Goal: Task Accomplishment & Management: Use online tool/utility

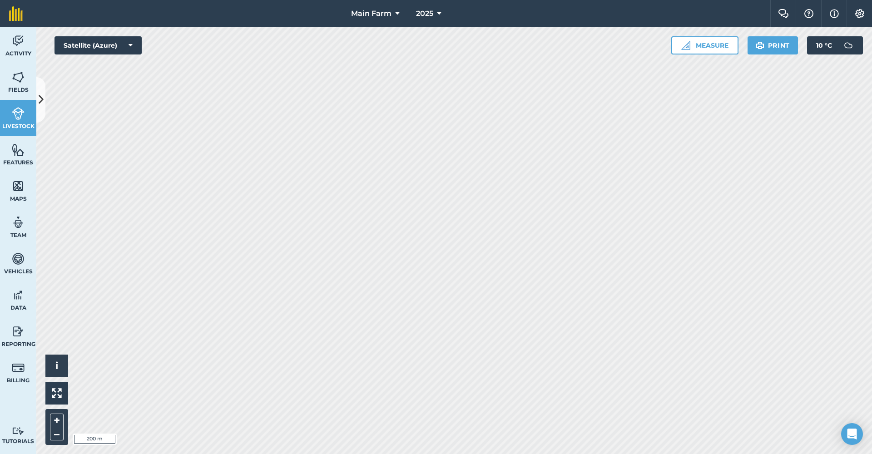
click at [16, 44] on img at bounding box center [18, 41] width 13 height 14
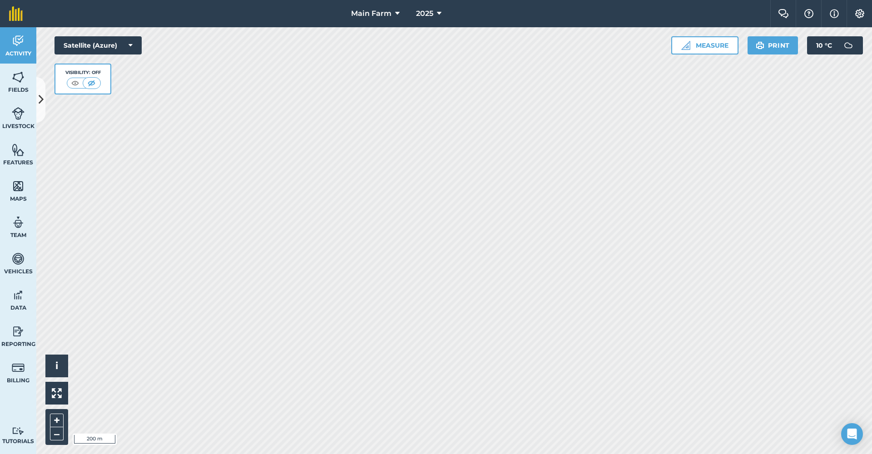
click at [36, 107] on button at bounding box center [40, 99] width 9 height 45
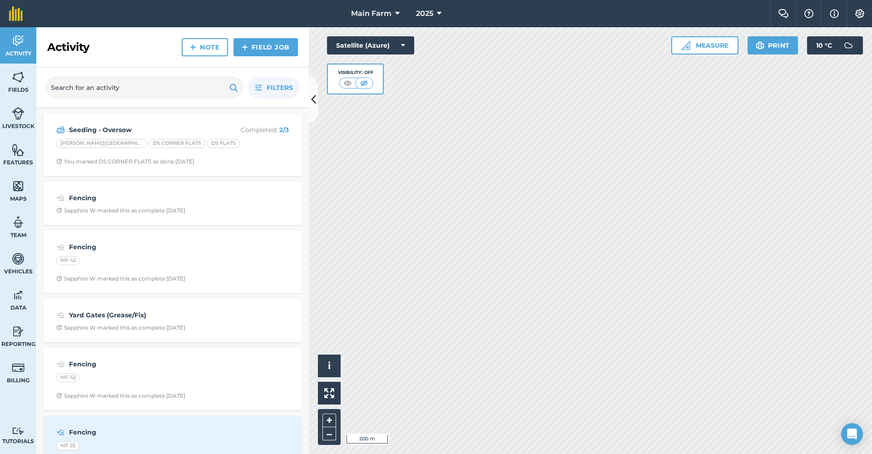
click at [220, 47] on link "Note" at bounding box center [205, 47] width 46 height 18
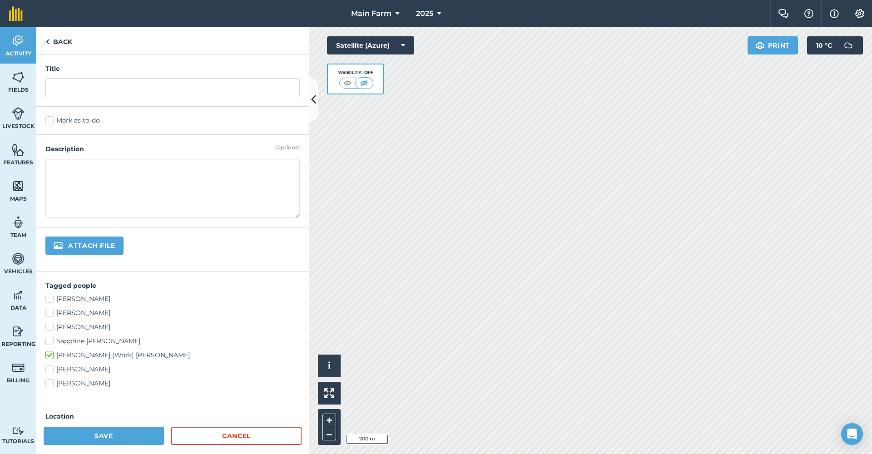
scroll to position [142, 0]
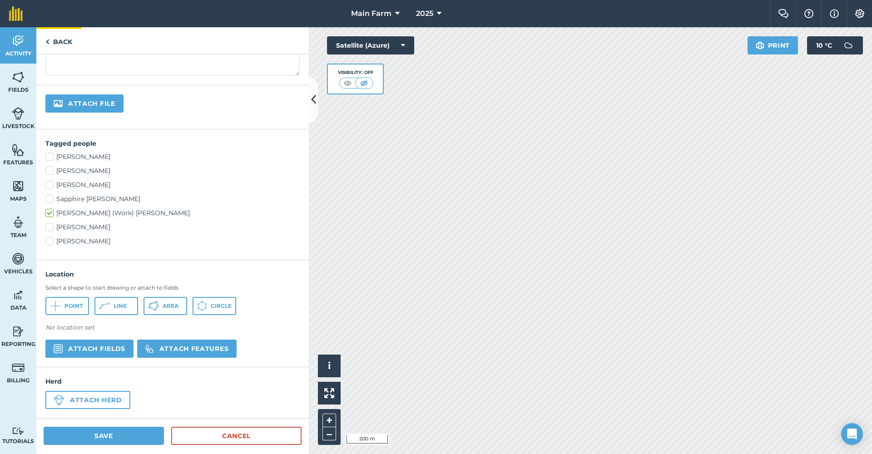
click at [70, 41] on link "Back" at bounding box center [58, 40] width 45 height 27
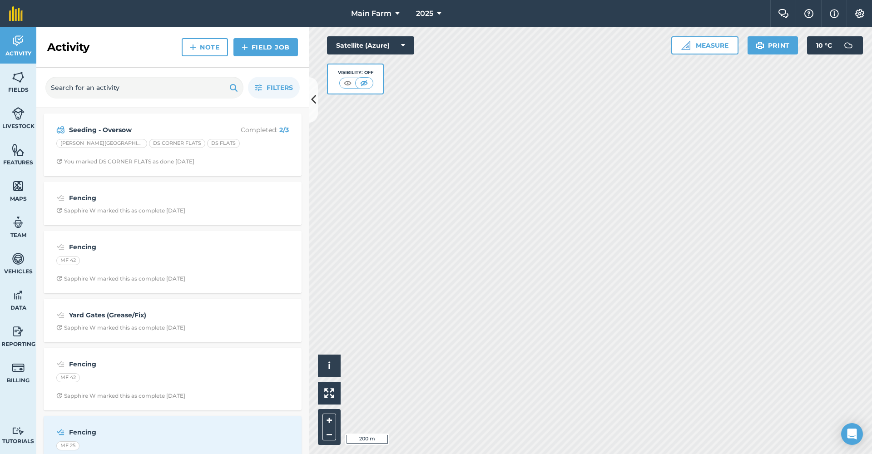
click at [266, 44] on link "Field Job" at bounding box center [265, 47] width 64 height 18
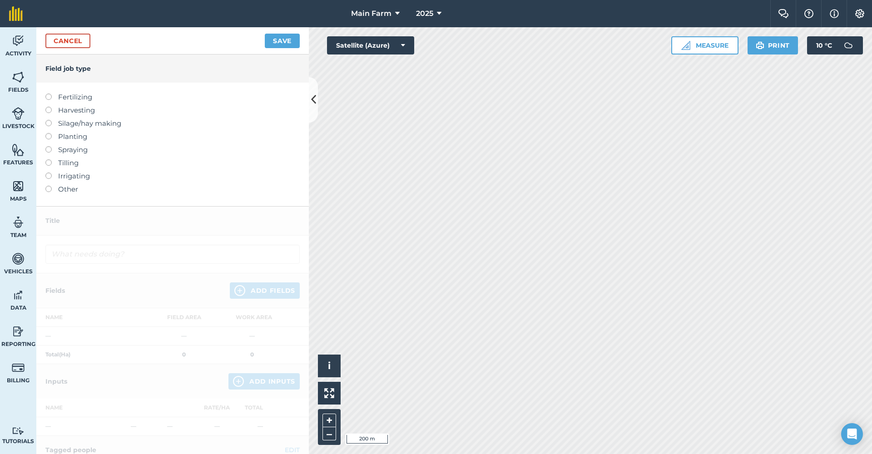
click at [73, 39] on link "Cancel" at bounding box center [67, 41] width 45 height 15
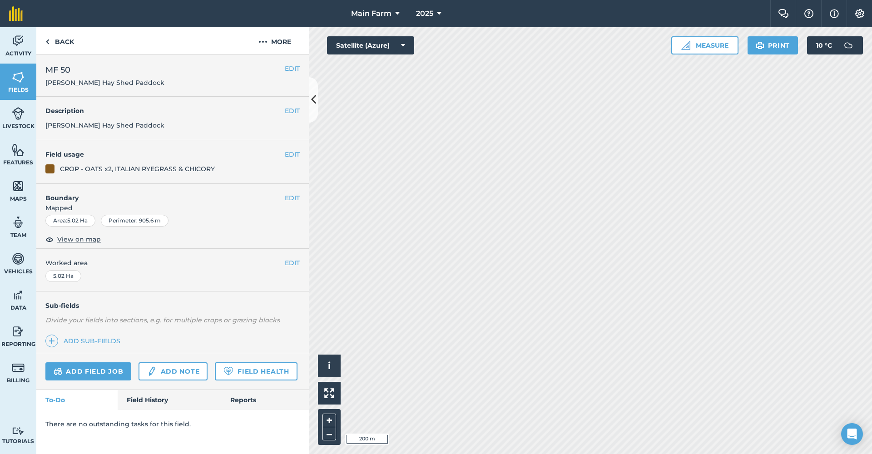
click at [173, 373] on link "Add note" at bounding box center [172, 371] width 69 height 18
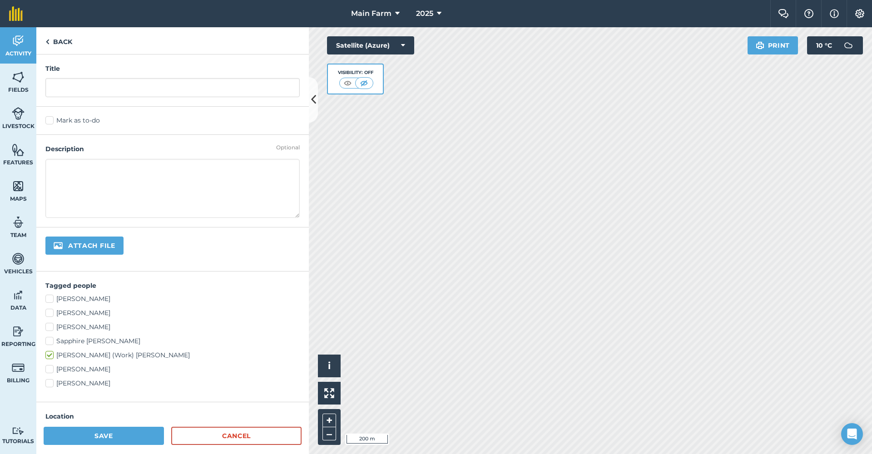
scroll to position [218, 0]
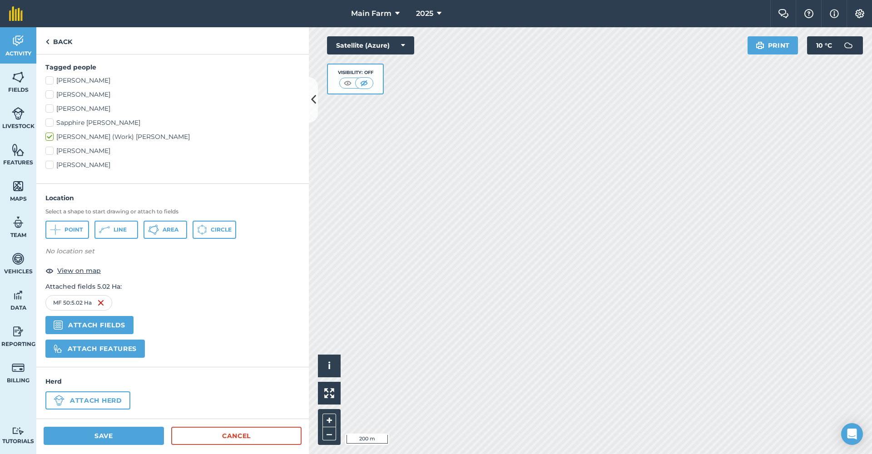
click at [209, 438] on link "Cancel" at bounding box center [236, 436] width 130 height 18
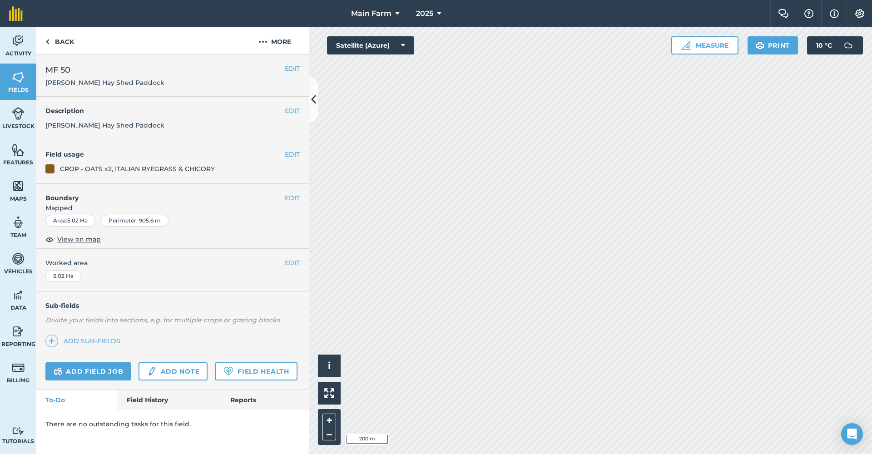
click at [182, 373] on link "Add note" at bounding box center [172, 371] width 69 height 18
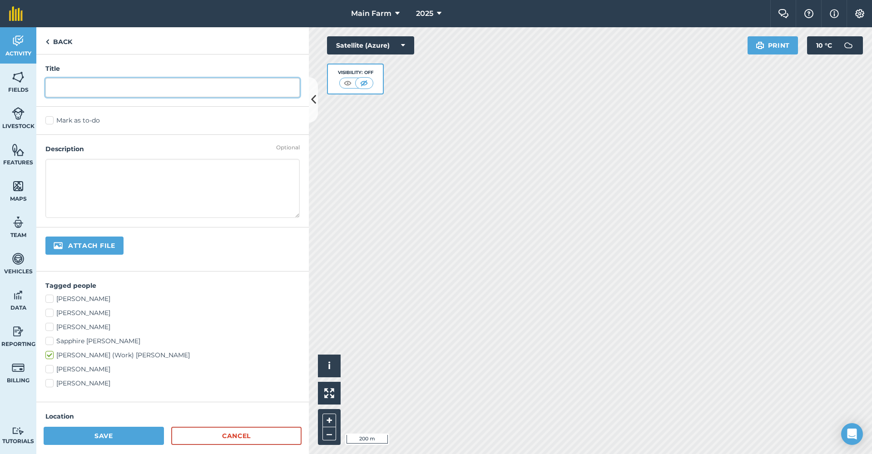
click at [177, 89] on input "text" at bounding box center [172, 87] width 254 height 19
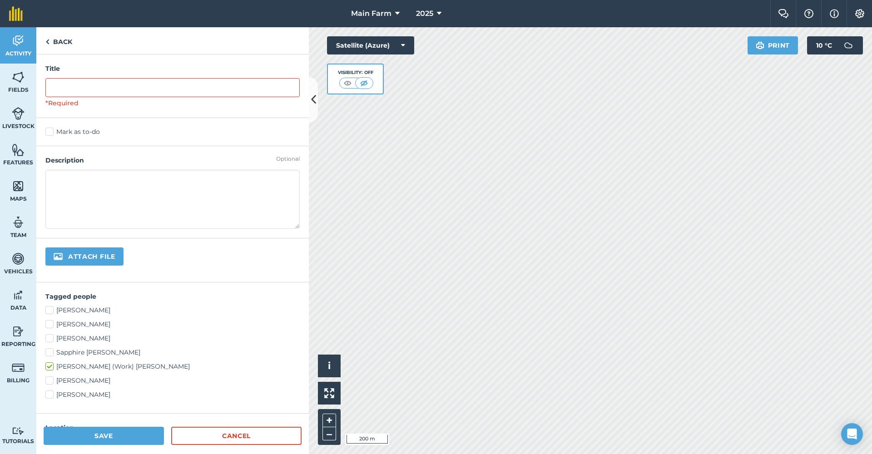
click at [174, 120] on div "Mark as to-do" at bounding box center [172, 132] width 272 height 28
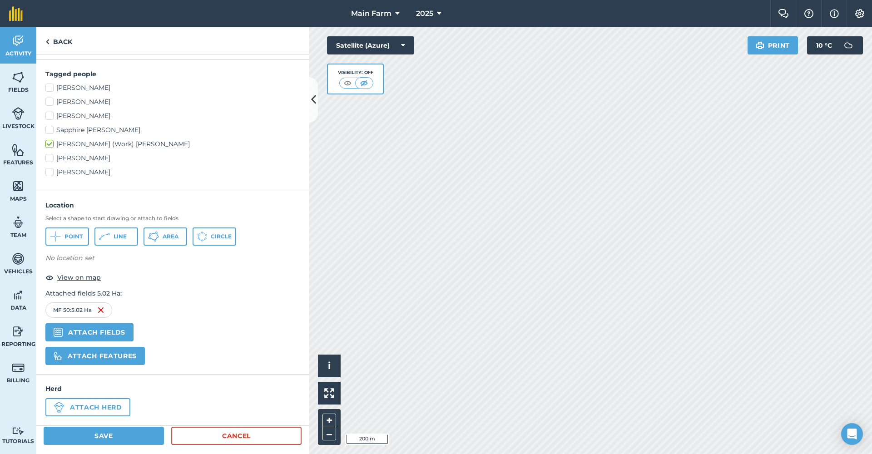
scroll to position [229, 0]
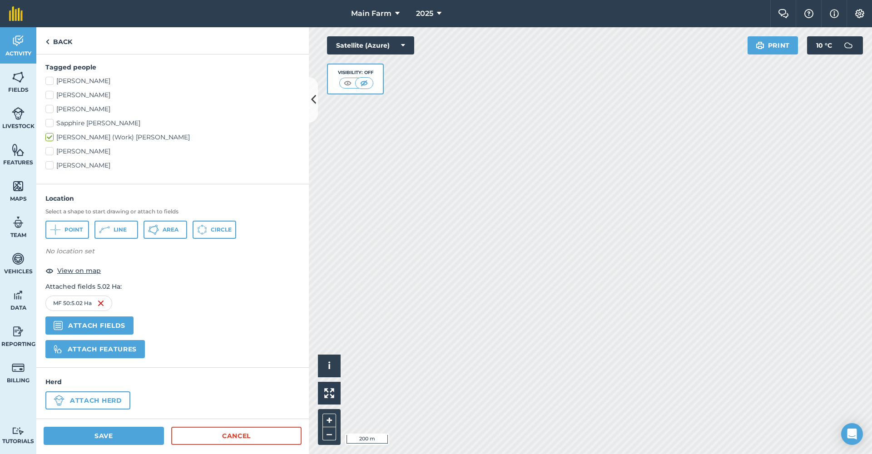
click at [210, 437] on link "Cancel" at bounding box center [236, 436] width 130 height 18
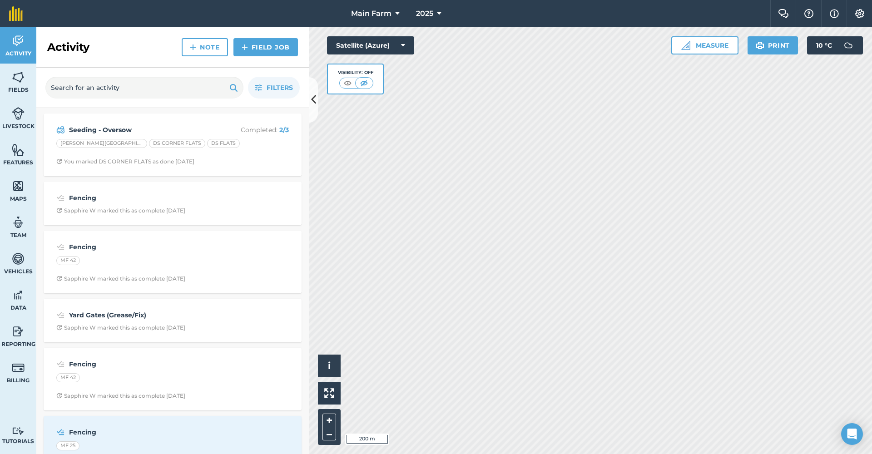
click at [211, 45] on link "Note" at bounding box center [205, 47] width 46 height 18
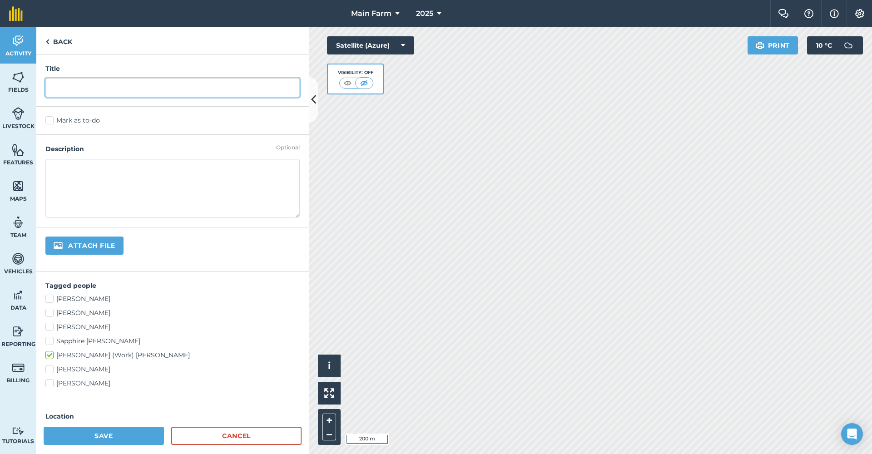
click at [172, 87] on input "text" at bounding box center [172, 87] width 254 height 19
click at [164, 170] on textarea at bounding box center [172, 188] width 254 height 59
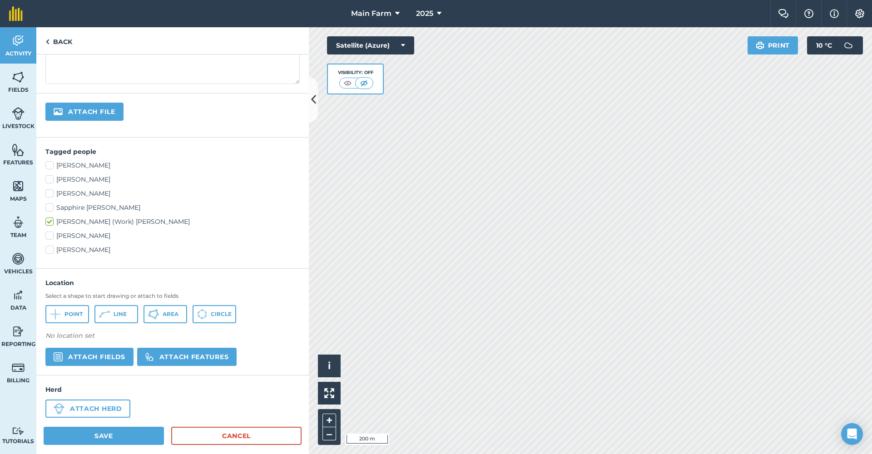
scroll to position [153, 0]
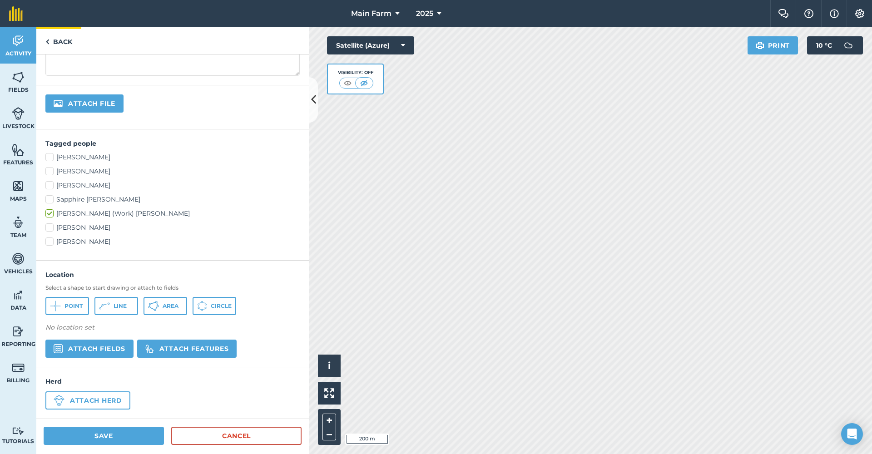
click at [64, 43] on link "Back" at bounding box center [58, 40] width 45 height 27
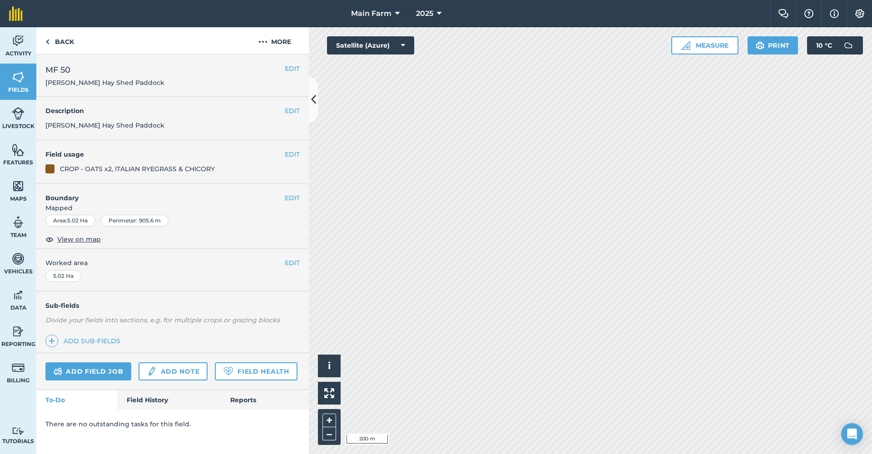
click at [17, 43] on img at bounding box center [18, 41] width 13 height 14
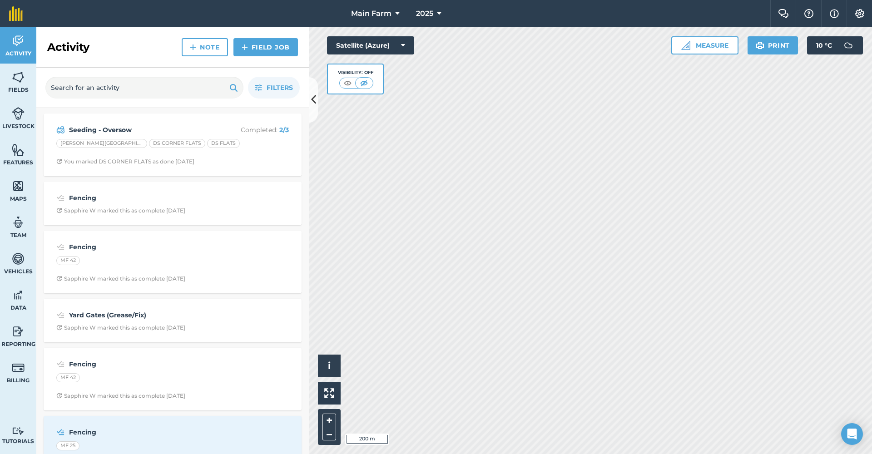
click at [267, 54] on link "Field Job" at bounding box center [265, 47] width 64 height 18
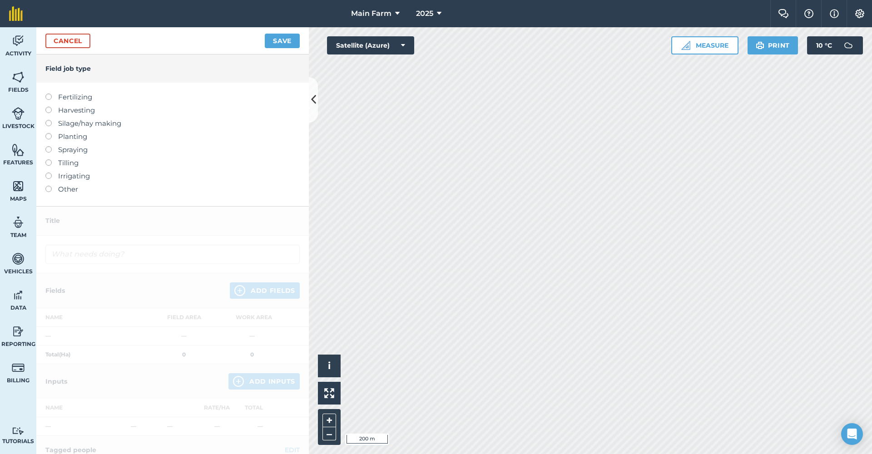
click at [67, 188] on label "Other" at bounding box center [172, 189] width 254 height 11
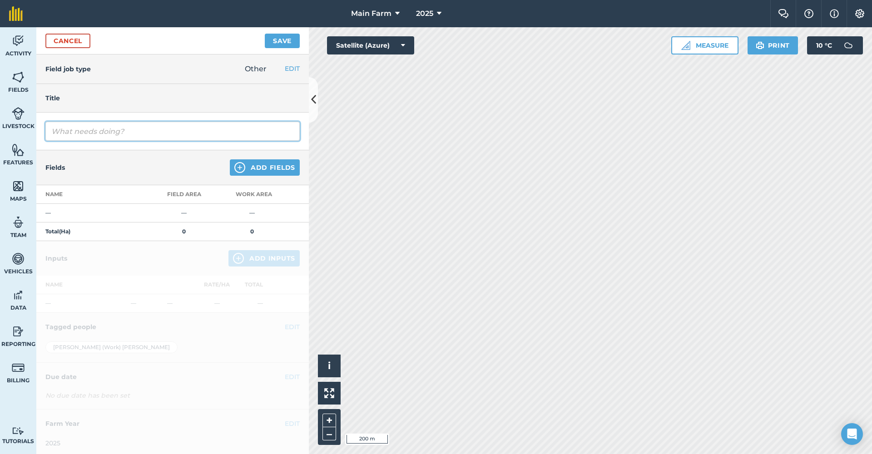
click at [105, 132] on input "text" at bounding box center [172, 131] width 254 height 19
type input "Soil Test"
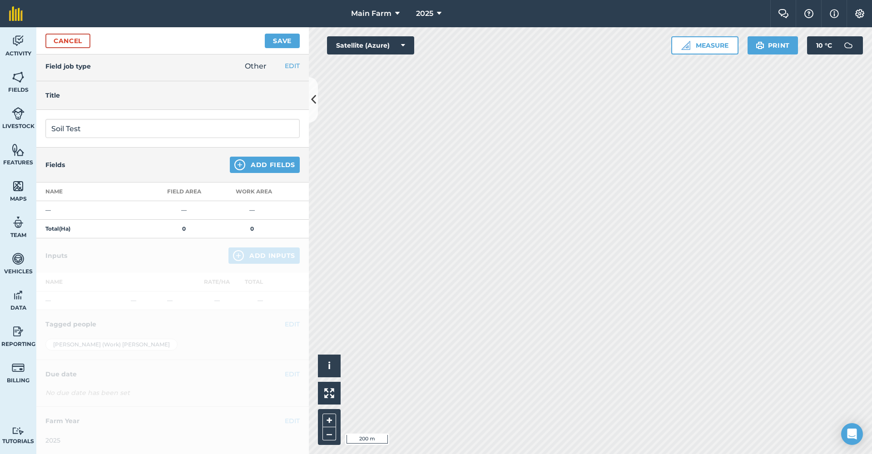
click at [282, 40] on button "Save" at bounding box center [282, 41] width 35 height 15
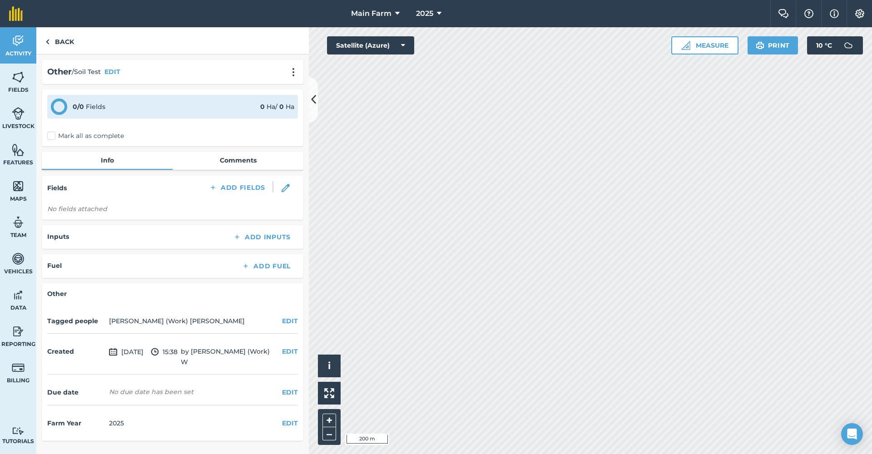
click at [231, 164] on link "Comments" at bounding box center [237, 160] width 131 height 17
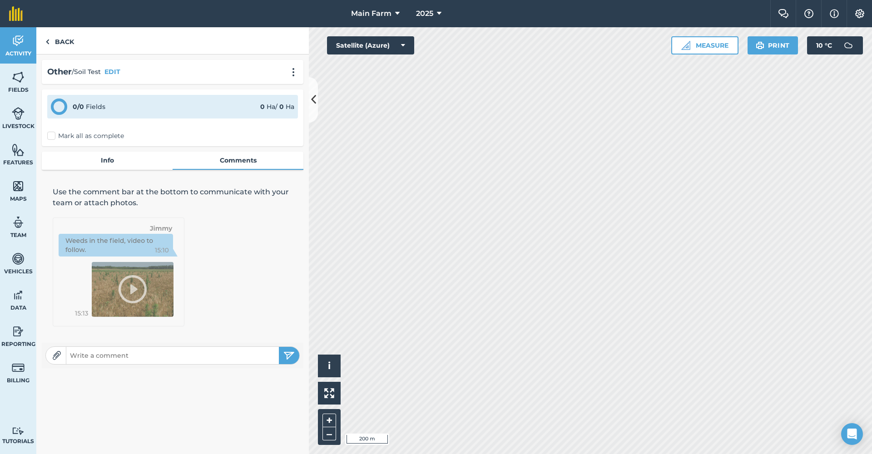
click at [108, 159] on link "Info" at bounding box center [107, 160] width 131 height 17
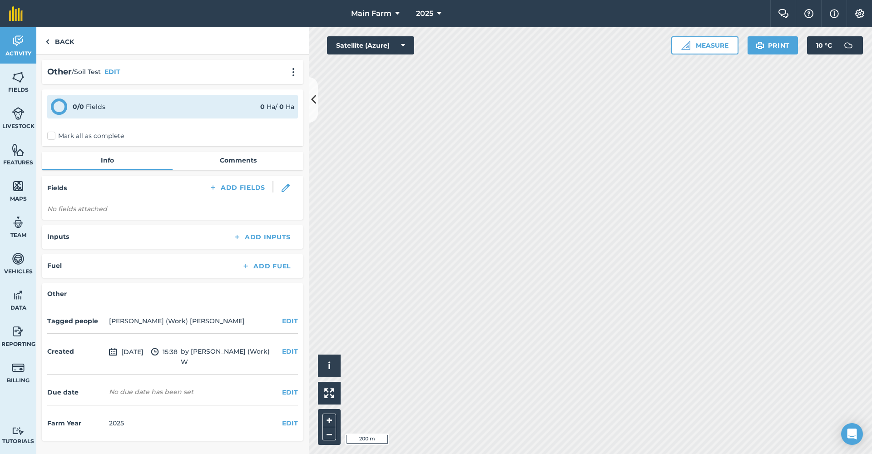
click at [15, 41] on img at bounding box center [18, 41] width 13 height 14
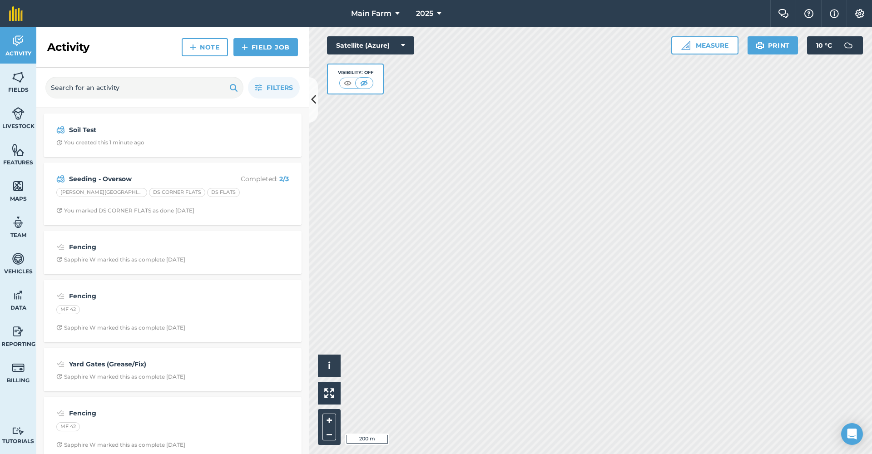
click at [33, 112] on link "Livestock" at bounding box center [18, 118] width 36 height 36
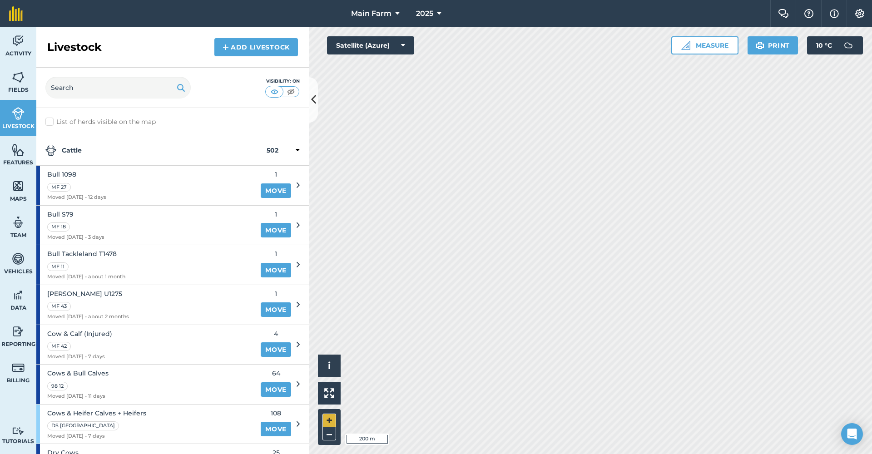
click at [329, 420] on button "+" at bounding box center [329, 421] width 14 height 14
